Goal: Find specific page/section: Locate a particular part of the current website

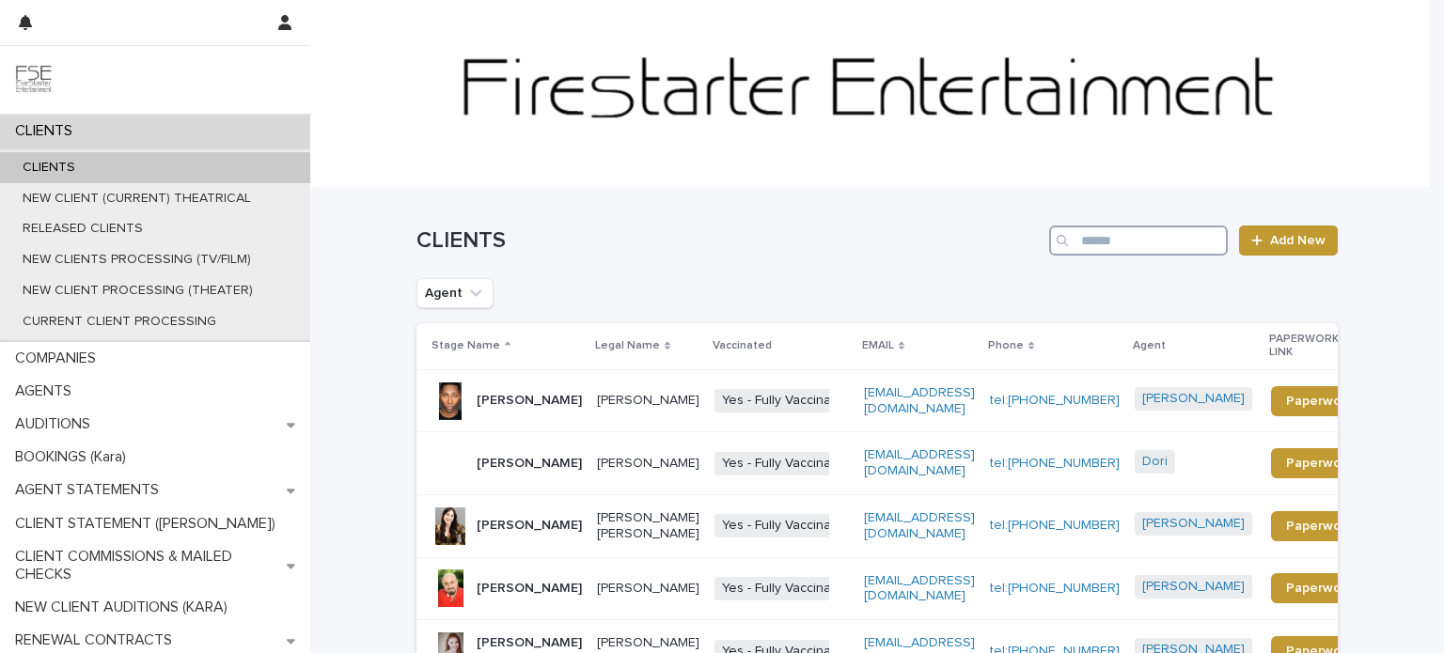
click at [1118, 244] on input "Search" at bounding box center [1138, 241] width 179 height 30
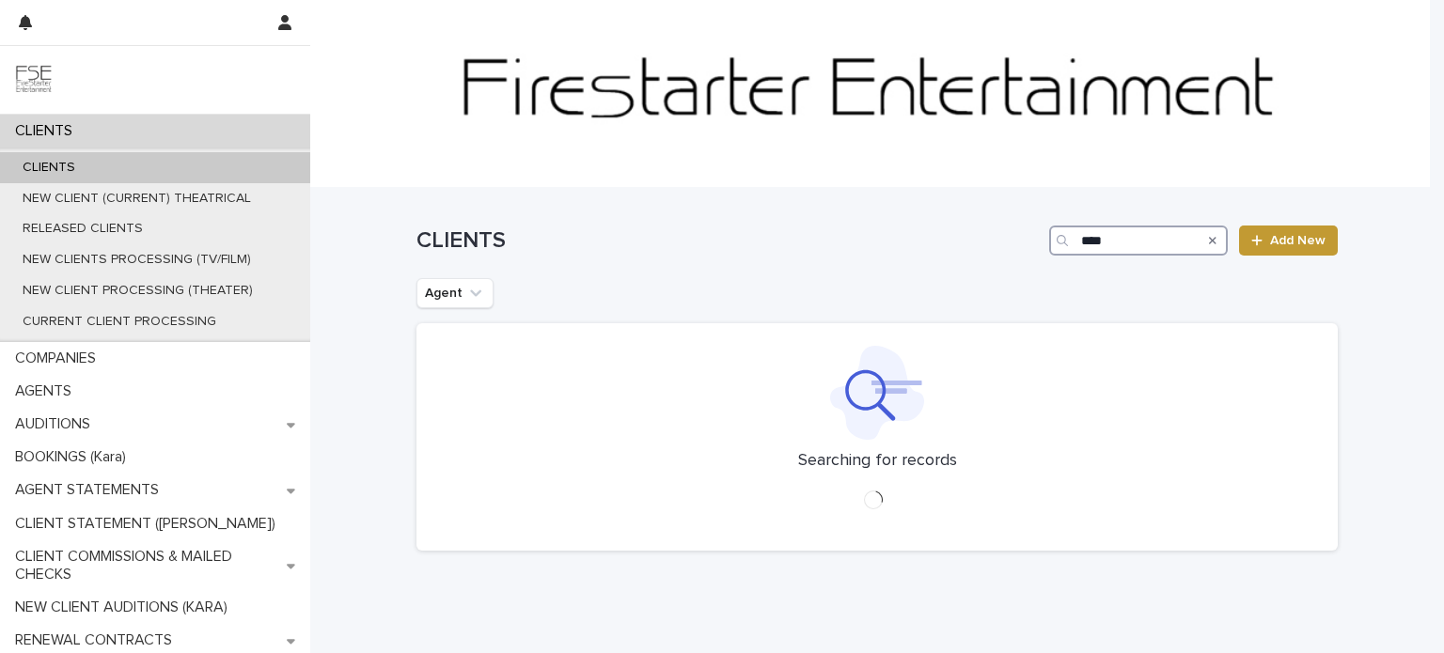
type input "****"
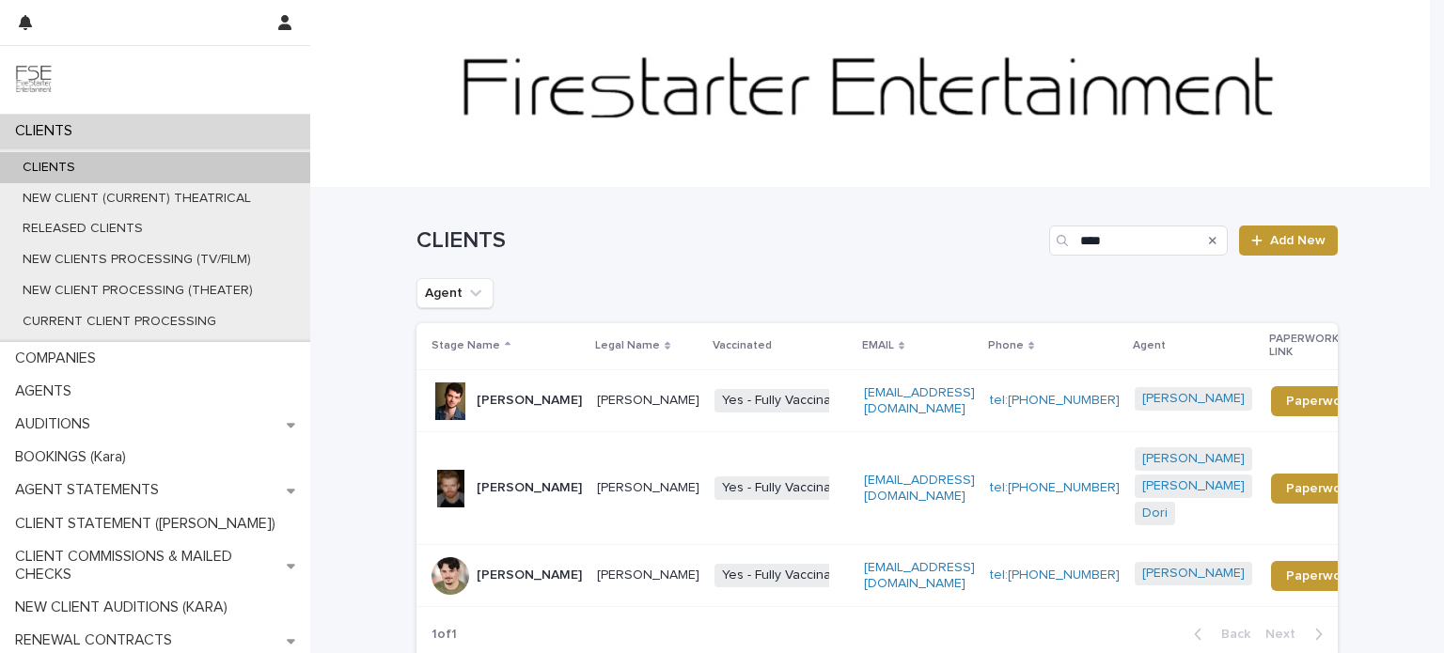
click at [531, 490] on div "[PERSON_NAME]" at bounding box center [529, 488] width 105 height 31
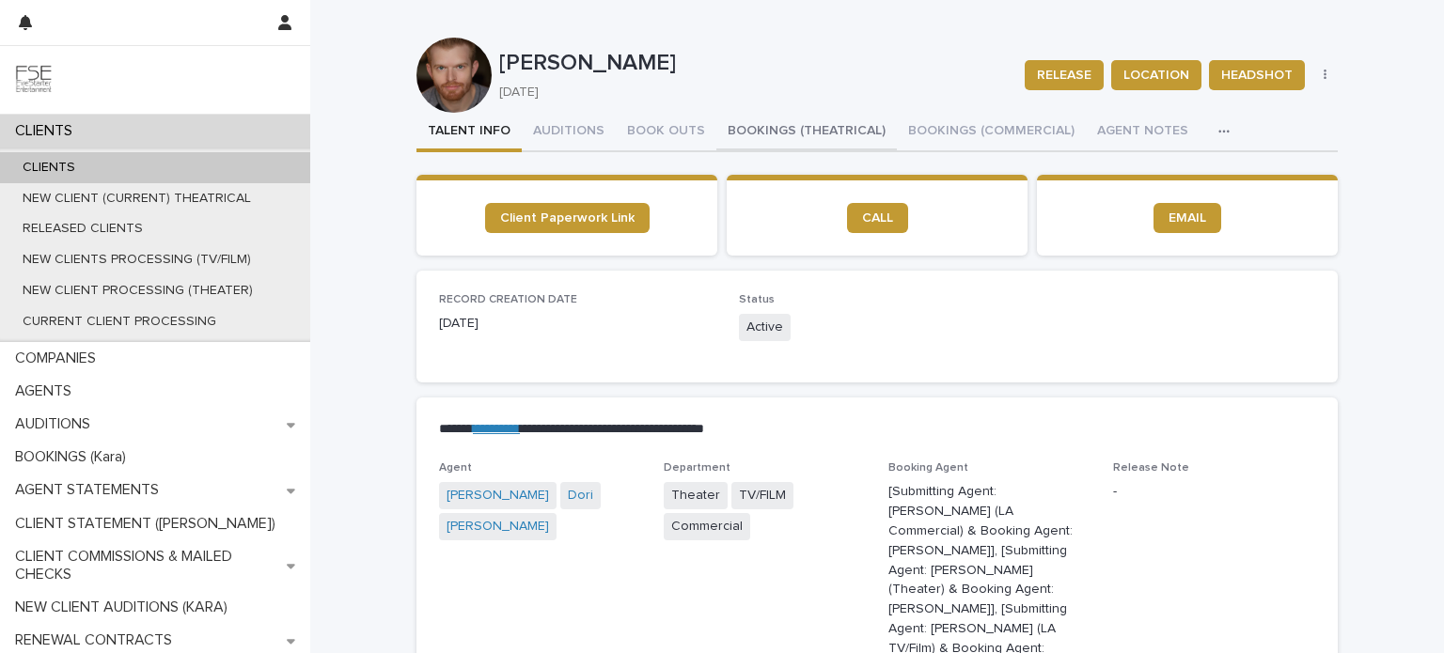
click at [740, 133] on button "BOOKINGS (THEATRICAL)" at bounding box center [806, 132] width 180 height 39
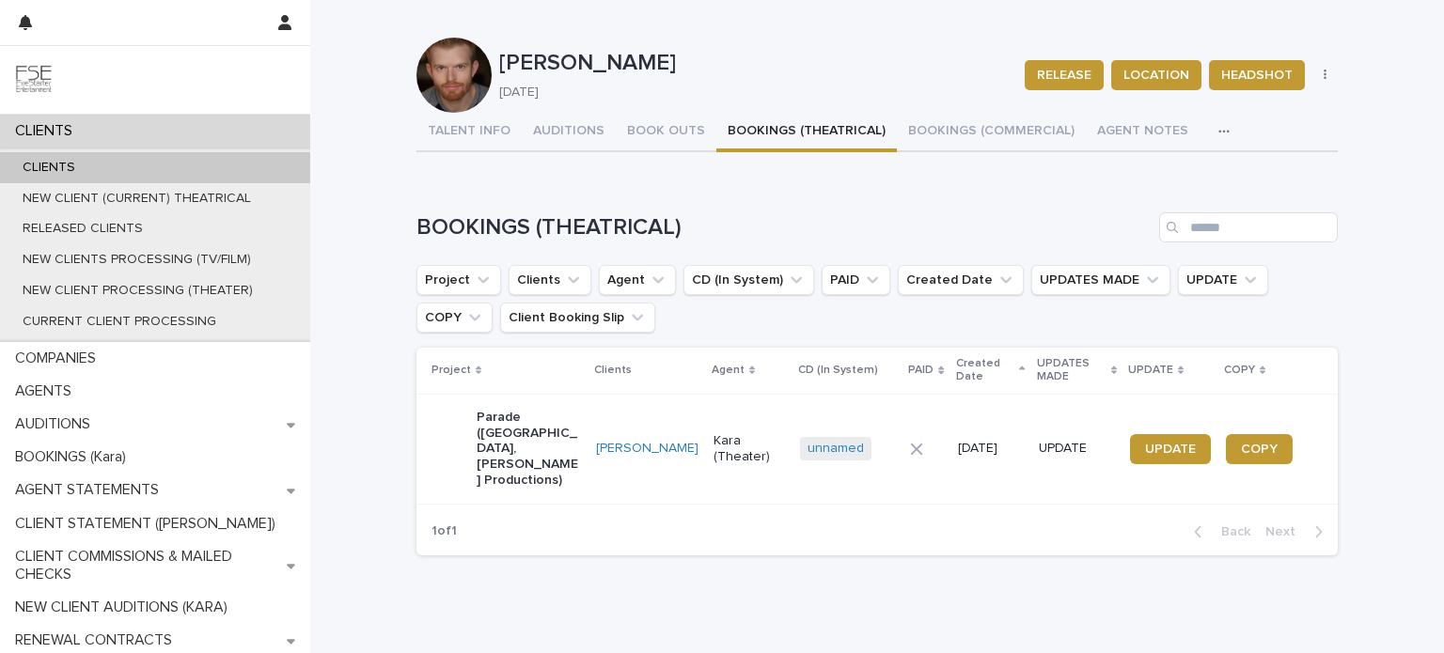
click at [662, 434] on td "[PERSON_NAME]" at bounding box center [646, 449] width 117 height 110
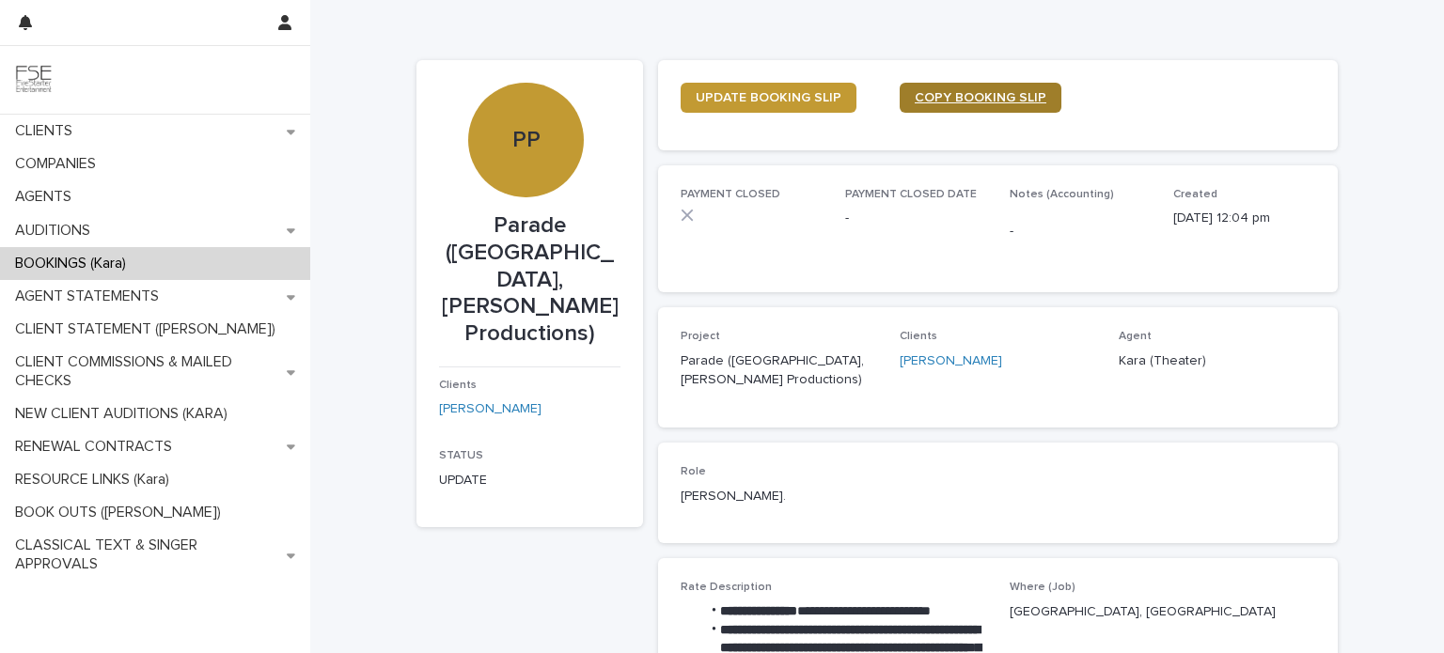
click at [981, 100] on span "COPY BOOKING SLIP" at bounding box center [980, 97] width 132 height 13
